Goal: Task Accomplishment & Management: Manage account settings

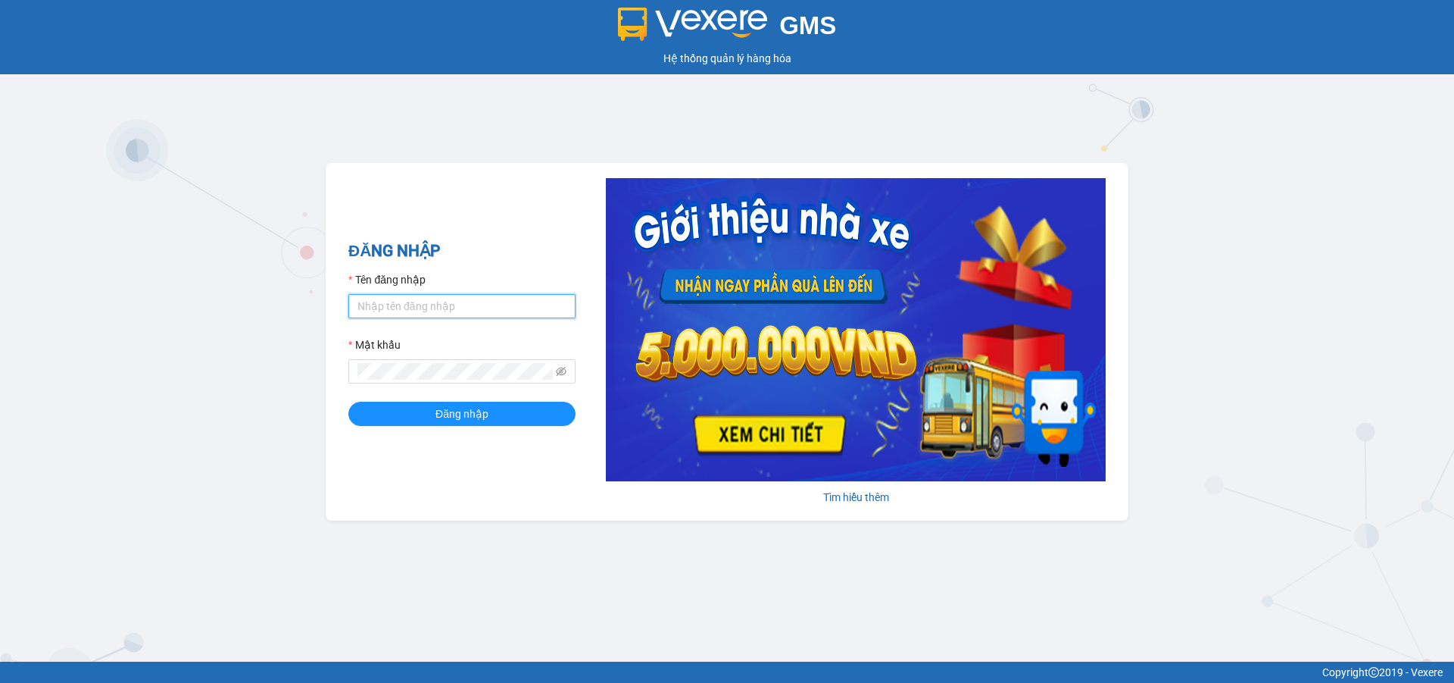
click at [430, 296] on input "Tên đăng nhập" at bounding box center [461, 306] width 227 height 24
type input "tgkhanh.vananh"
click at [348, 401] on button "Đăng nhập" at bounding box center [461, 413] width 227 height 24
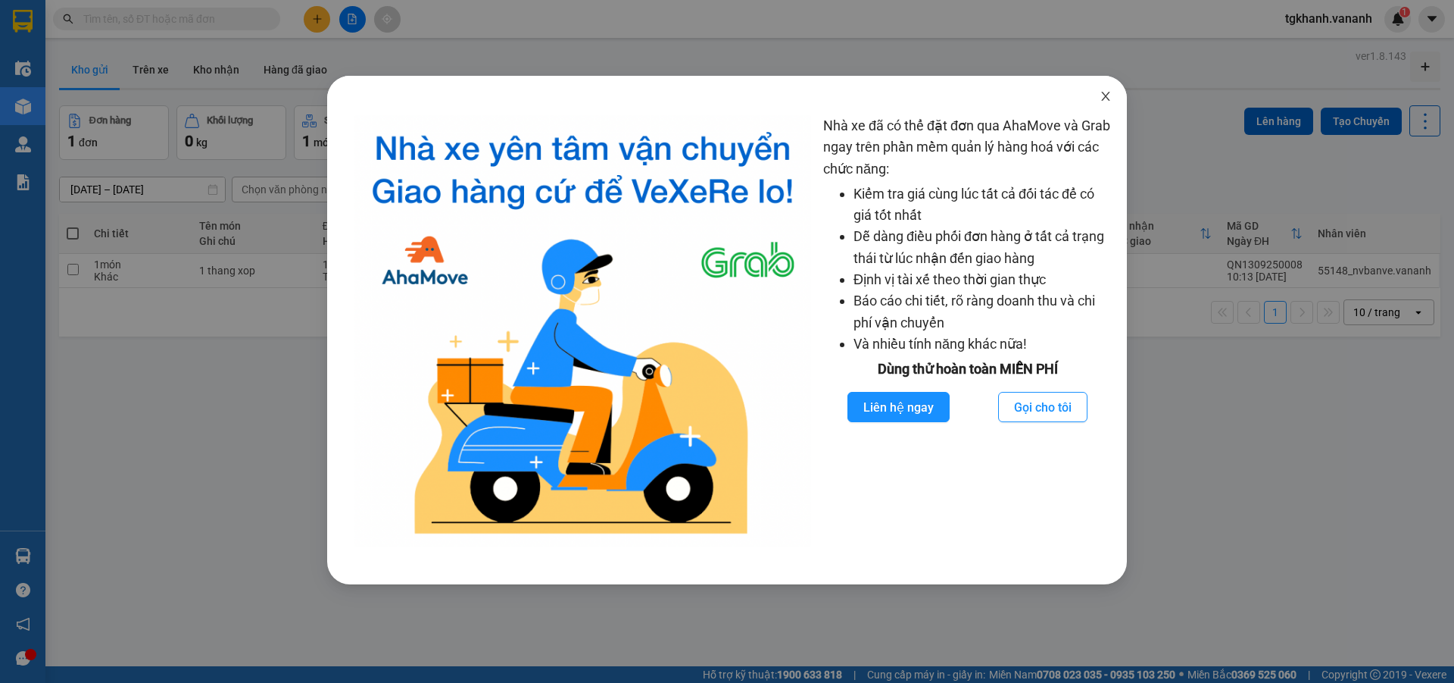
click at [1110, 101] on icon "close" at bounding box center [1106, 96] width 12 height 12
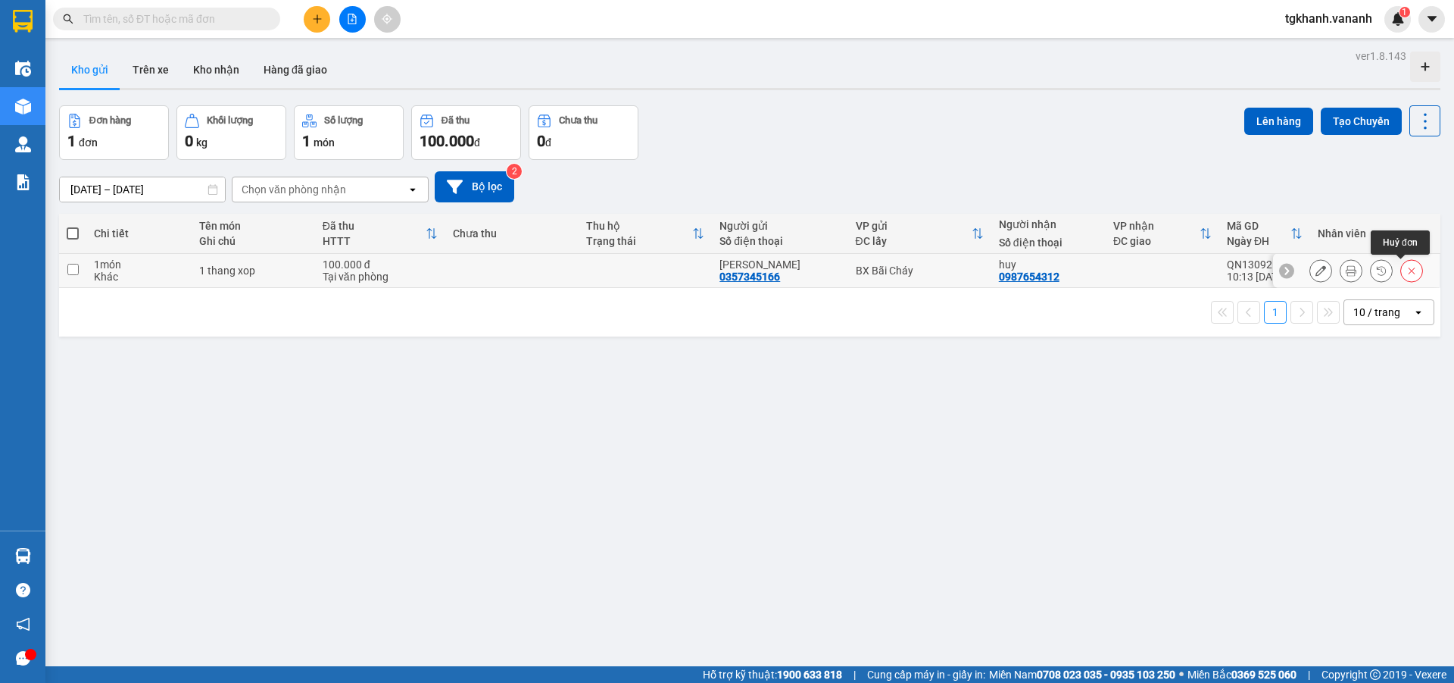
click at [1407, 269] on icon at bounding box center [1412, 270] width 11 height 11
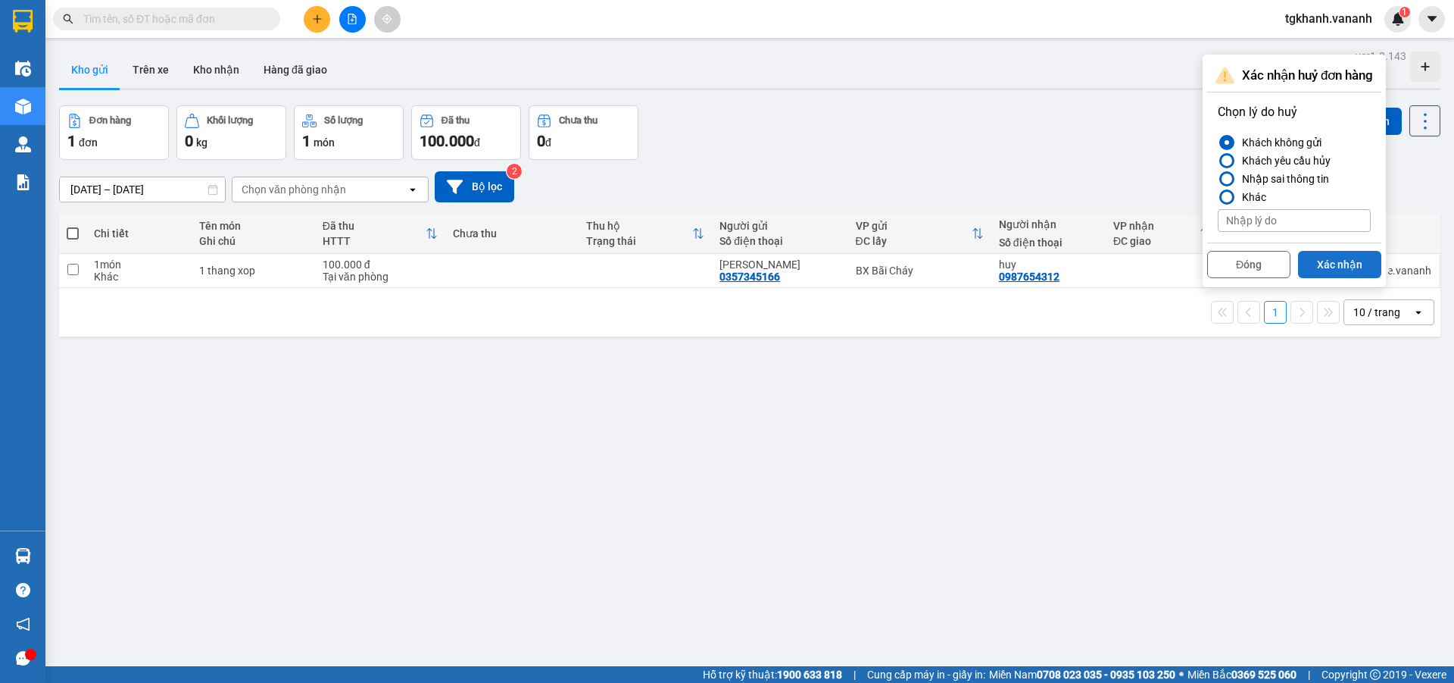
click at [1343, 271] on button "Xác nhận" at bounding box center [1339, 264] width 83 height 27
